Goal: Information Seeking & Learning: Learn about a topic

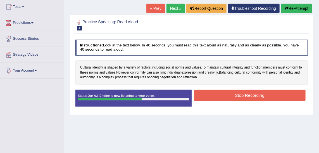
click at [261, 95] on button "Stop Recording" at bounding box center [249, 95] width 111 height 11
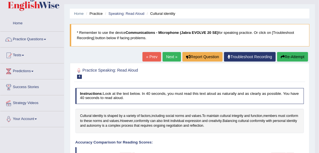
scroll to position [12, 0]
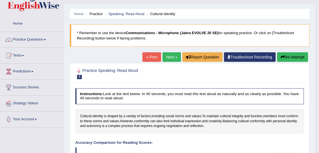
click at [172, 56] on link "Next »" at bounding box center [172, 56] width 18 height 9
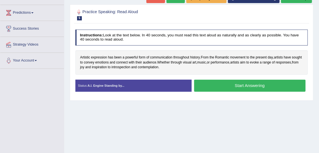
click at [233, 88] on button "Start Answering" at bounding box center [249, 86] width 111 height 12
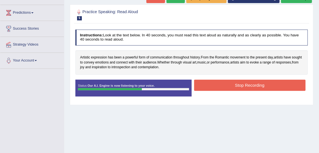
click at [247, 82] on button "Stop Recording" at bounding box center [249, 85] width 111 height 11
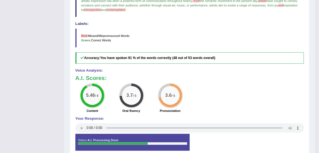
scroll to position [165, 0]
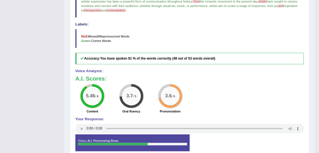
drag, startPoint x: 314, startPoint y: 102, endPoint x: 311, endPoint y: 131, distance: 28.6
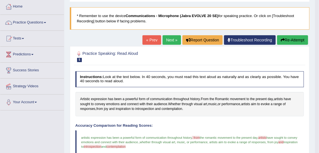
scroll to position [24, 0]
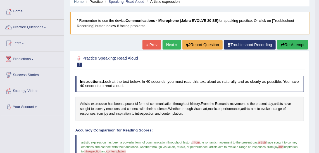
click at [174, 44] on link "Next »" at bounding box center [172, 44] width 18 height 9
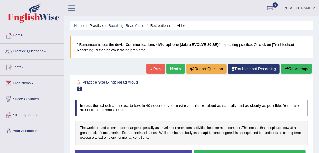
click at [174, 44] on b "Communications - Microphone (Jabra EVOLVE 20 SE)" at bounding box center [172, 44] width 93 height 4
drag, startPoint x: 174, startPoint y: 44, endPoint x: 321, endPoint y: 53, distance: 147.2
click at [319, 53] on html "Toggle navigation Home Practice Questions Speaking Practice Read Aloud Repeat S…" at bounding box center [159, 76] width 319 height 153
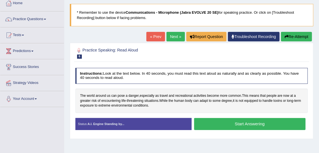
scroll to position [39, 0]
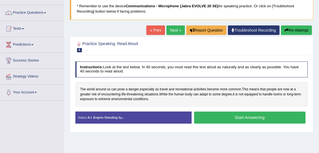
click at [235, 116] on button "Start Answering" at bounding box center [249, 117] width 111 height 12
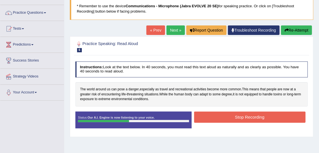
click at [235, 116] on button "Stop Recording" at bounding box center [249, 116] width 111 height 11
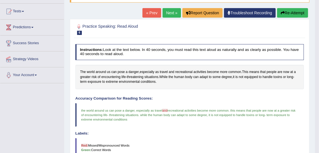
scroll to position [19, 0]
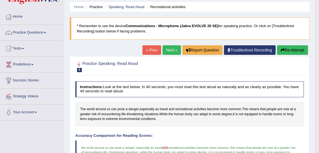
click at [173, 51] on link "Next »" at bounding box center [172, 49] width 18 height 9
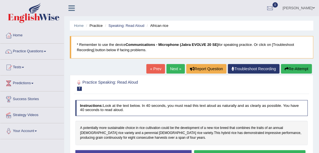
scroll to position [33, 0]
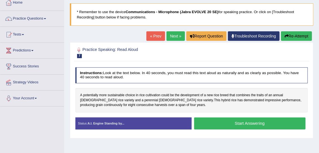
click at [233, 122] on button "Start Answering" at bounding box center [249, 123] width 111 height 12
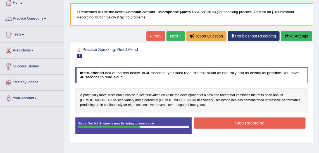
click at [233, 122] on button "Stop Recording" at bounding box center [249, 122] width 111 height 11
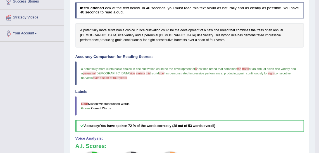
scroll to position [0, 0]
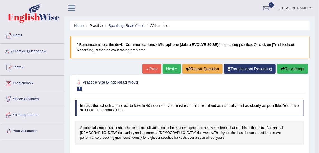
click at [167, 71] on link "Next »" at bounding box center [172, 68] width 18 height 9
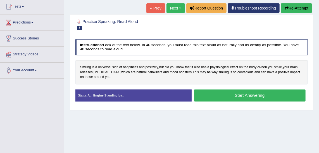
scroll to position [60, 0]
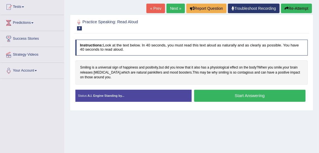
click at [247, 96] on button "Start Answering" at bounding box center [249, 96] width 111 height 12
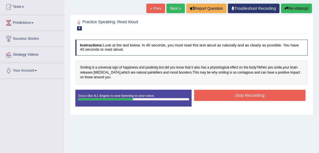
click at [247, 96] on button "Stop Recording" at bounding box center [249, 95] width 111 height 11
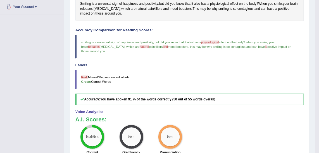
scroll to position [0, 0]
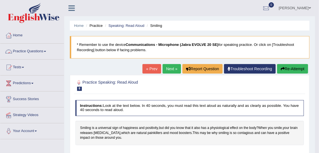
click at [44, 51] on link "Practice Questions" at bounding box center [32, 51] width 64 height 14
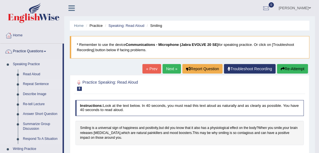
click at [32, 84] on link "Repeat Sentence" at bounding box center [41, 84] width 42 height 10
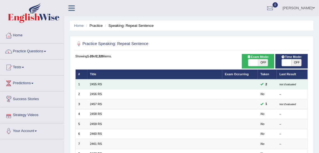
click at [106, 87] on td "2455 RS" at bounding box center [154, 84] width 135 height 10
click at [97, 81] on td "2455 RS" at bounding box center [154, 84] width 135 height 10
click at [91, 83] on link "2455 RS" at bounding box center [96, 83] width 12 height 3
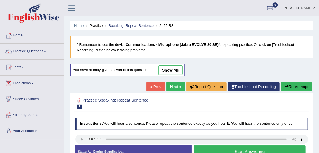
click at [278, 149] on button "Start Answering" at bounding box center [249, 151] width 111 height 12
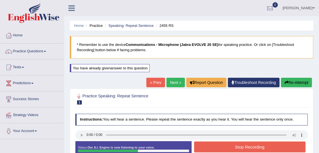
click at [278, 149] on button "Stop Recording" at bounding box center [249, 146] width 111 height 11
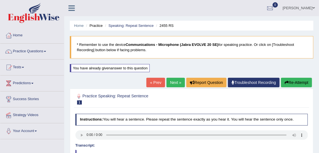
drag, startPoint x: 323, startPoint y: 78, endPoint x: 322, endPoint y: 96, distance: 17.6
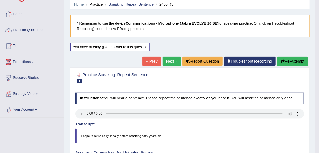
scroll to position [22, 0]
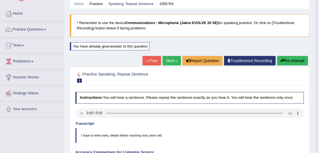
click at [173, 58] on link "Next »" at bounding box center [172, 60] width 18 height 9
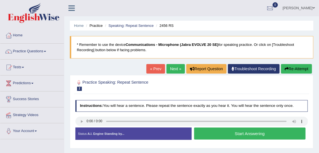
click at [211, 129] on button "Start Answering" at bounding box center [249, 133] width 111 height 12
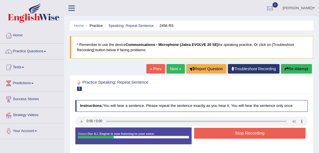
click at [235, 136] on button "Stop Recording" at bounding box center [249, 133] width 111 height 11
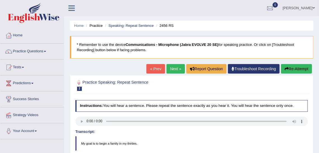
click at [301, 69] on button "Re-Attempt" at bounding box center [296, 68] width 31 height 9
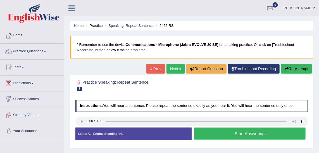
click at [271, 130] on button "Start Answering" at bounding box center [249, 133] width 111 height 12
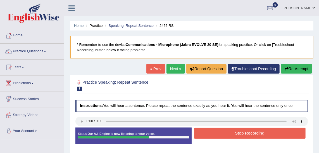
click at [216, 128] on button "Stop Recording" at bounding box center [249, 133] width 111 height 11
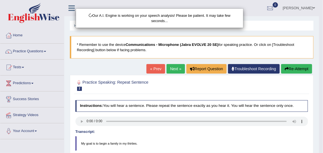
click at [319, 37] on body "Toggle navigation Home Practice Questions Speaking Practice Read Aloud Repeat S…" at bounding box center [161, 76] width 323 height 153
click at [319, 37] on html "Toggle navigation Home Practice Questions Speaking Practice Read Aloud Repeat S…" at bounding box center [161, 76] width 323 height 153
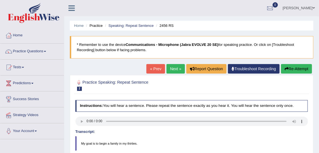
drag, startPoint x: 323, startPoint y: 37, endPoint x: 323, endPoint y: 95, distance: 58.4
click at [319, 96] on html "Toggle navigation Home Practice Questions Speaking Practice Read Aloud Repeat S…" at bounding box center [159, 76] width 319 height 153
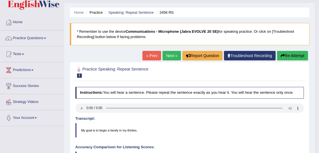
scroll to position [14, 0]
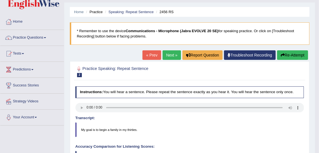
click at [283, 57] on button "Re-Attempt" at bounding box center [292, 54] width 31 height 9
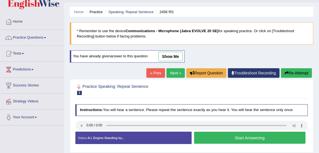
click at [281, 133] on button "Start Answering" at bounding box center [249, 138] width 111 height 12
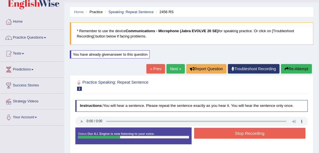
click at [281, 133] on button "Stop Recording" at bounding box center [249, 133] width 111 height 11
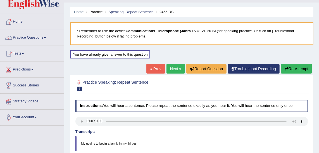
drag, startPoint x: 323, startPoint y: 18, endPoint x: 321, endPoint y: 58, distance: 39.1
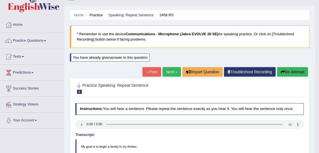
scroll to position [11, 0]
click at [166, 69] on link "Next »" at bounding box center [172, 71] width 18 height 9
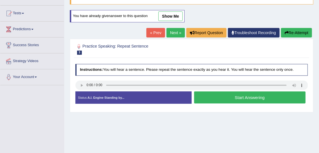
scroll to position [52, 0]
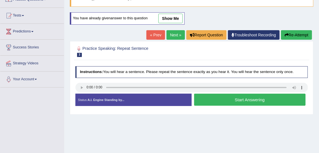
click at [250, 99] on button "Start Answering" at bounding box center [249, 100] width 111 height 12
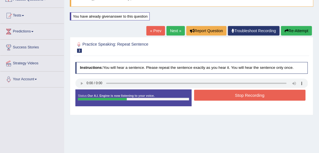
click at [249, 98] on button "Stop Recording" at bounding box center [249, 95] width 111 height 11
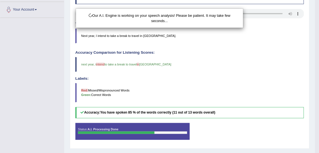
scroll to position [122, 0]
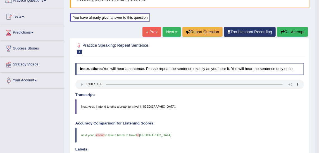
scroll to position [51, 0]
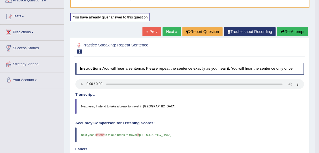
click at [175, 28] on link "Next »" at bounding box center [172, 31] width 18 height 9
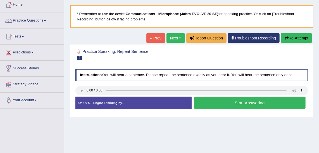
scroll to position [29, 0]
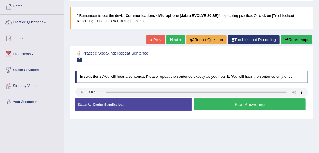
click at [237, 101] on button "Start Answering" at bounding box center [249, 104] width 111 height 12
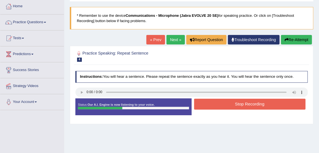
click at [240, 106] on button "Stop Recording" at bounding box center [249, 104] width 111 height 11
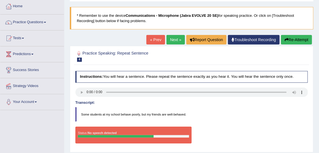
click at [307, 37] on button "Re-Attempt" at bounding box center [296, 39] width 31 height 9
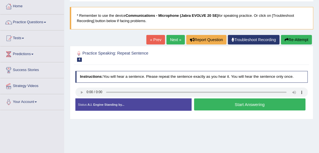
click at [251, 108] on button "Start Answering" at bounding box center [249, 104] width 111 height 12
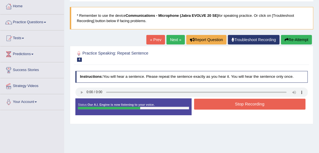
click at [251, 108] on button "Stop Recording" at bounding box center [249, 104] width 111 height 11
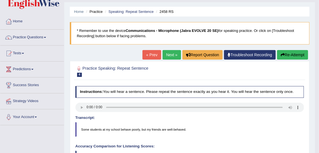
scroll to position [12, 0]
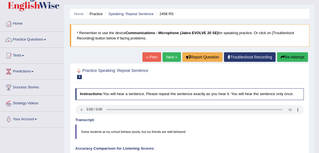
click at [173, 57] on link "Next »" at bounding box center [172, 56] width 18 height 9
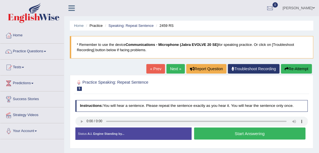
click at [273, 131] on button "Start Answering" at bounding box center [249, 133] width 111 height 12
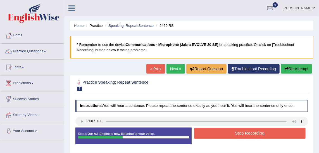
click at [273, 131] on button "Stop Recording" at bounding box center [249, 133] width 111 height 11
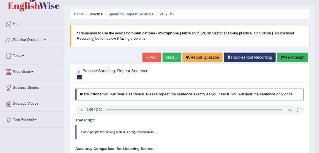
scroll to position [12, 0]
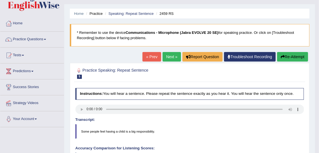
click at [287, 57] on button "Re-Attempt" at bounding box center [292, 56] width 31 height 9
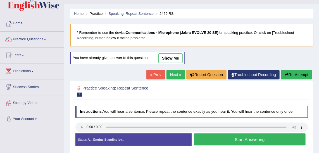
click at [254, 139] on button "Start Answering" at bounding box center [249, 139] width 111 height 12
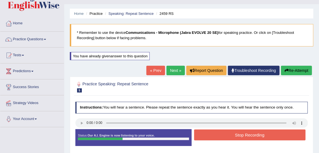
click at [256, 132] on button "Stop Recording" at bounding box center [249, 134] width 111 height 11
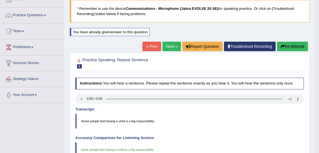
scroll to position [31, 0]
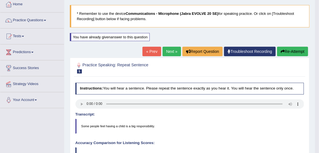
click at [169, 51] on link "Next »" at bounding box center [172, 51] width 18 height 9
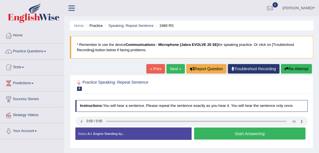
click at [255, 131] on button "Start Answering" at bounding box center [249, 133] width 111 height 12
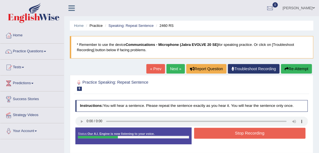
click at [255, 131] on button "Stop Recording" at bounding box center [249, 133] width 111 height 11
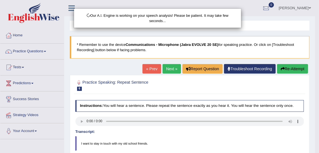
scroll to position [7, 0]
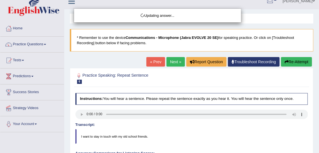
drag, startPoint x: 322, startPoint y: 65, endPoint x: 319, endPoint y: 106, distance: 41.4
click at [319, 106] on html "Toggle navigation Home Practice Questions Speaking Practice Read Aloud Repeat S…" at bounding box center [159, 69] width 319 height 153
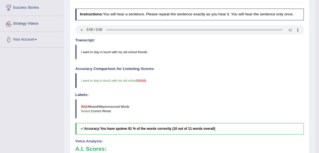
scroll to position [0, 0]
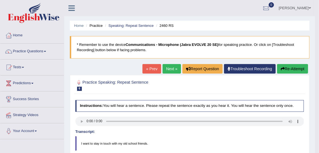
click at [170, 70] on link "Next »" at bounding box center [172, 68] width 18 height 9
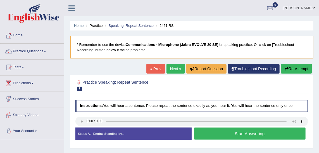
click at [220, 129] on button "Start Answering" at bounding box center [249, 133] width 111 height 12
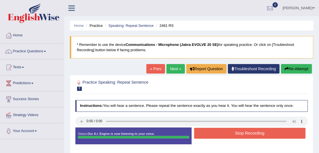
click at [258, 131] on button "Stop Recording" at bounding box center [249, 133] width 111 height 11
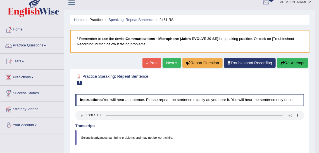
scroll to position [6, 0]
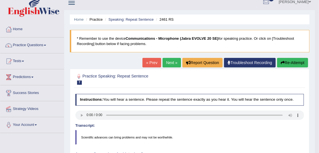
click at [166, 60] on link "Next »" at bounding box center [172, 62] width 18 height 9
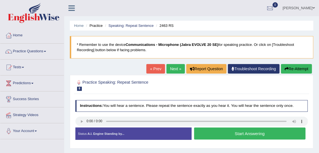
click at [254, 130] on button "Start Answering" at bounding box center [249, 133] width 111 height 12
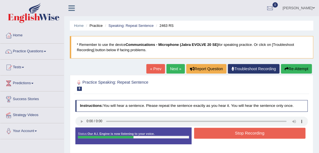
click at [254, 130] on button "Stop Recording" at bounding box center [249, 133] width 111 height 11
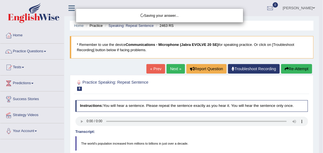
drag, startPoint x: 323, startPoint y: 59, endPoint x: 323, endPoint y: 92, distance: 33.8
click at [319, 93] on html "Toggle navigation Home Practice Questions Speaking Practice Read Aloud Repeat S…" at bounding box center [161, 76] width 323 height 153
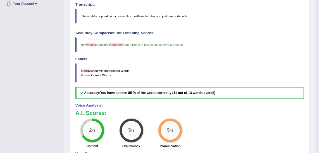
scroll to position [126, 0]
